Goal: Task Accomplishment & Management: Complete application form

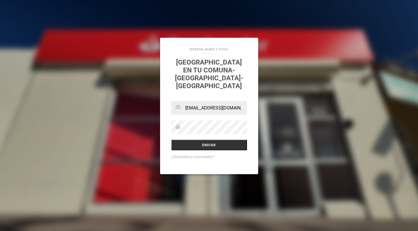
type input "[EMAIL_ADDRESS][DOMAIN_NAME]"
click at [252, 29] on div "[PERSON_NAME] Y VIDEO [GEOGRAPHIC_DATA] en tu comuna-[GEOGRAPHIC_DATA]-[GEOGRAP…" at bounding box center [209, 115] width 418 height 231
click at [197, 104] on input "[EMAIL_ADDRESS][DOMAIN_NAME]" at bounding box center [209, 108] width 76 height 14
type input "magdalena.espejo@santander.cl"
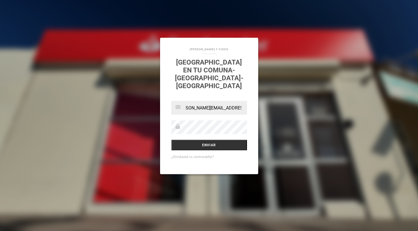
click at [194, 104] on input "[PERSON_NAME][EMAIL_ADDRESS][DOMAIN_NAME]" at bounding box center [209, 108] width 76 height 14
click at [207, 140] on input "Enviar" at bounding box center [209, 145] width 76 height 11
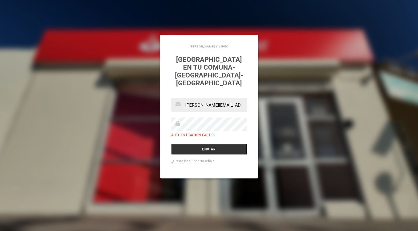
click at [49, 46] on div "[PERSON_NAME] Y VIDEO [GEOGRAPHIC_DATA] en tu comuna-[GEOGRAPHIC_DATA]-[GEOGRAP…" at bounding box center [209, 115] width 418 height 231
